Goal: Find specific fact: Find specific page/section

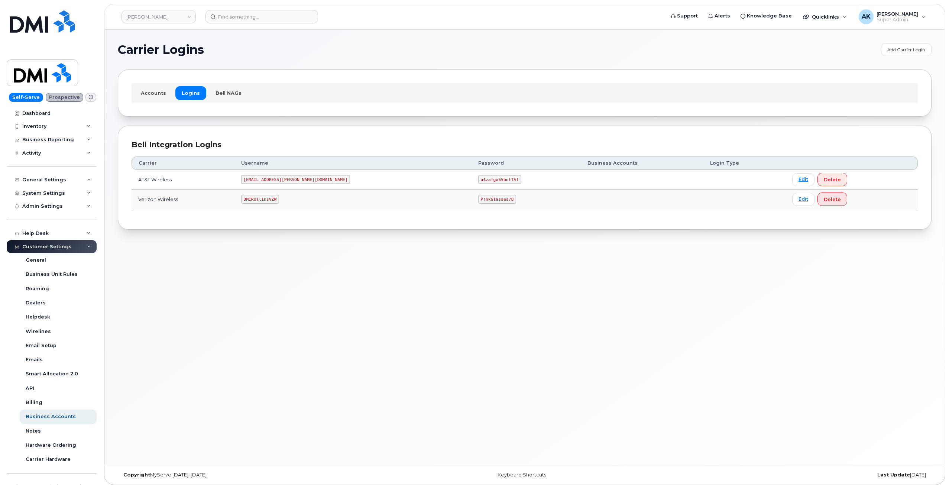
click at [279, 197] on code "DMIRollinsVZW" at bounding box center [260, 199] width 38 height 9
copy code "DMIRollinsVZW"
drag, startPoint x: 445, startPoint y: 200, endPoint x: 414, endPoint y: 198, distance: 30.5
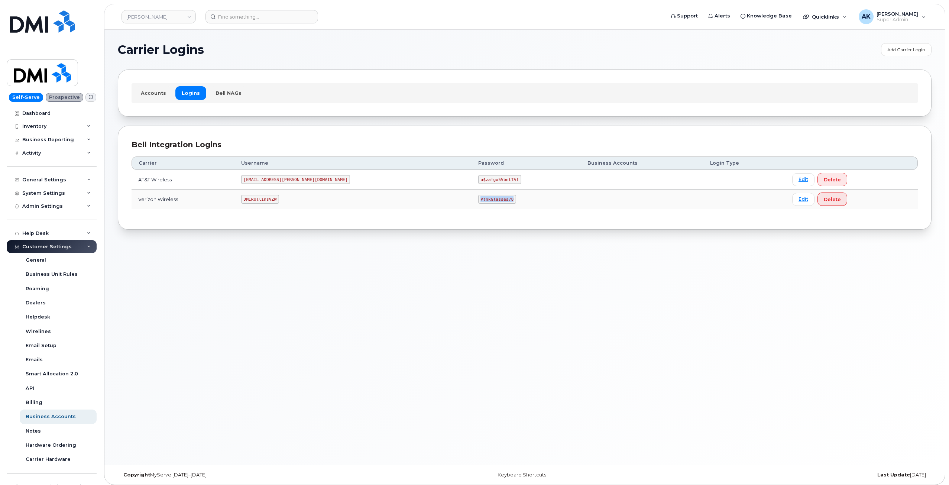
click at [478, 198] on code "P!nkGlasses78" at bounding box center [497, 199] width 38 height 9
copy code "P!nkGlasses78"
drag, startPoint x: 304, startPoint y: 268, endPoint x: 231, endPoint y: 63, distance: 218.0
click at [301, 264] on div "Carrier Logins Add Carrier Login Accounts Logins Bell NAGs Bell Integration Log…" at bounding box center [524, 247] width 840 height 435
